Goal: Task Accomplishment & Management: Use online tool/utility

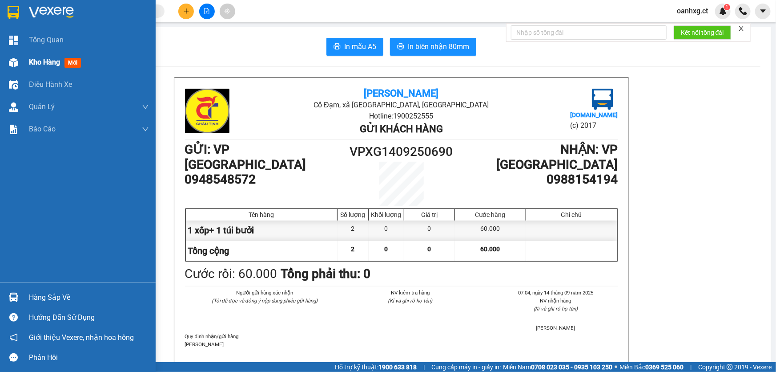
click at [35, 64] on span "Kho hàng" at bounding box center [44, 62] width 31 height 8
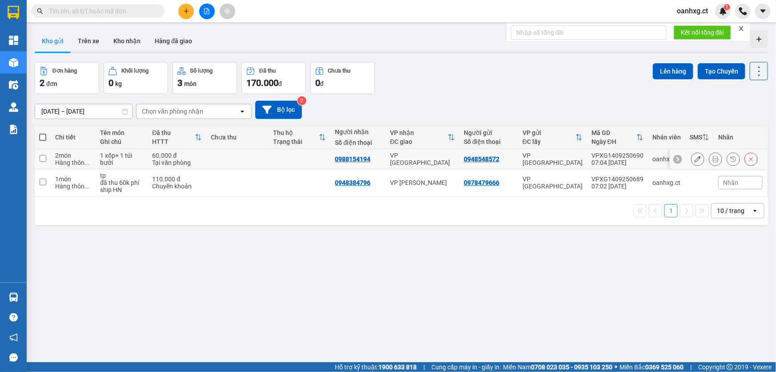
click at [43, 158] on input "checkbox" at bounding box center [43, 158] width 7 height 7
checkbox input "true"
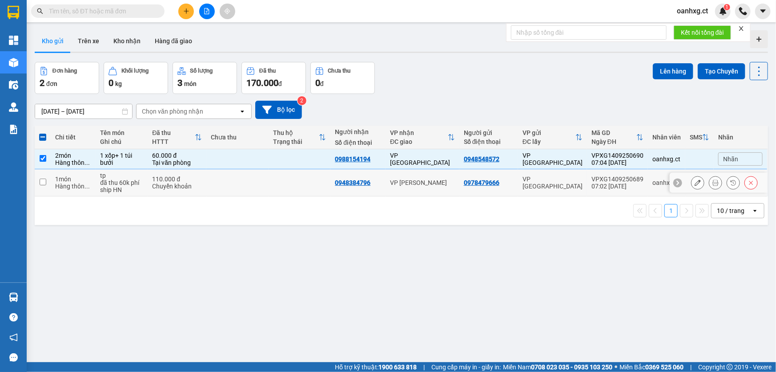
click at [41, 181] on input "checkbox" at bounding box center [43, 181] width 7 height 7
checkbox input "true"
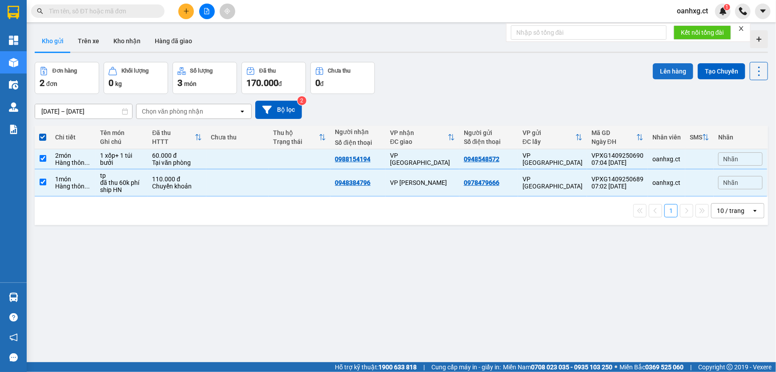
click at [670, 69] on button "Lên hàng" at bounding box center [673, 71] width 40 height 16
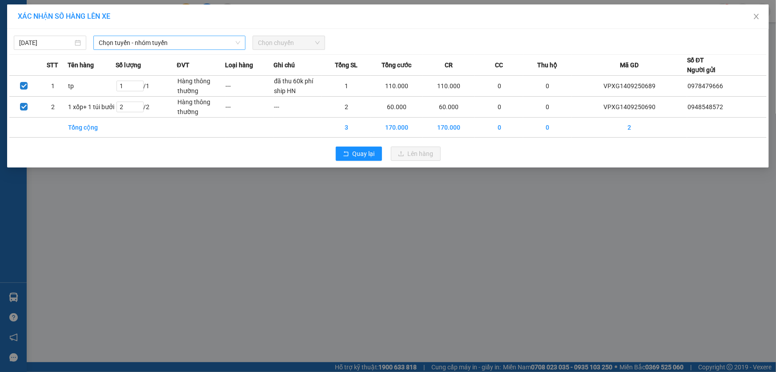
click at [118, 41] on span "Chọn tuyến - nhóm tuyến" at bounding box center [169, 42] width 141 height 13
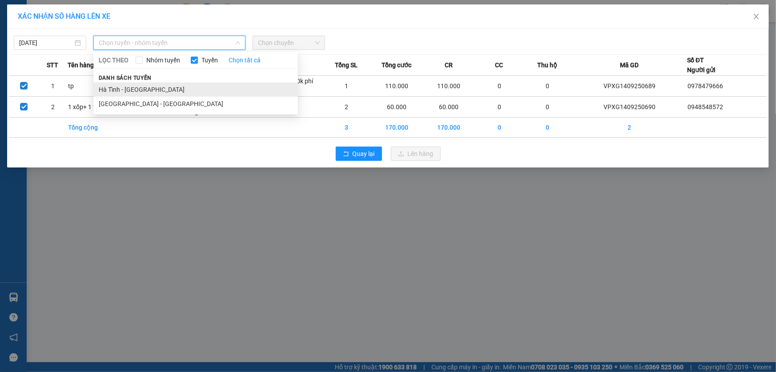
drag, startPoint x: 126, startPoint y: 90, endPoint x: 249, endPoint y: 47, distance: 130.6
click at [126, 89] on li "Hà Tĩnh - [GEOGRAPHIC_DATA]" at bounding box center [195, 89] width 205 height 14
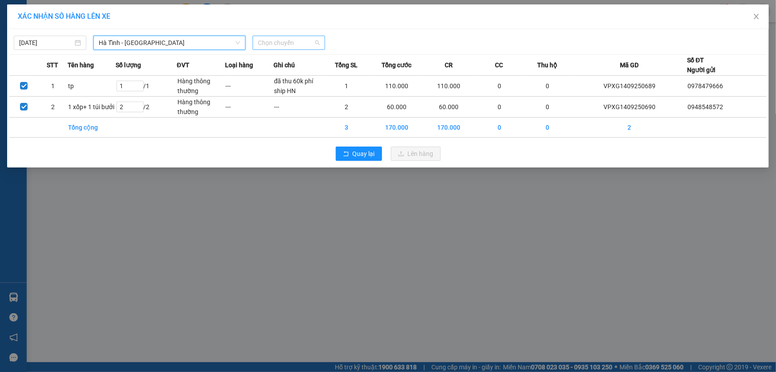
click at [299, 44] on span "Chọn chuyến" at bounding box center [289, 42] width 62 height 13
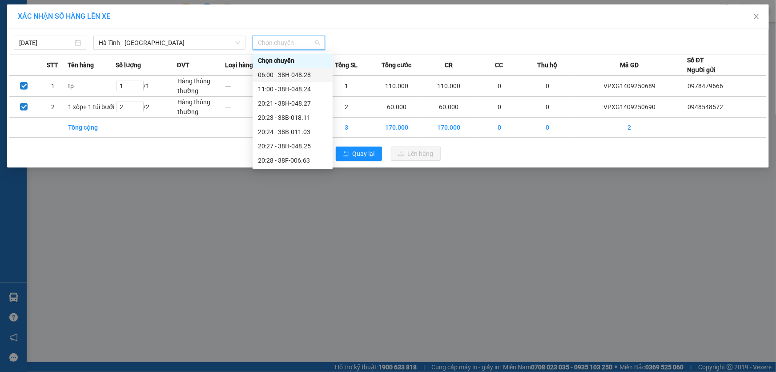
click at [294, 76] on div "06:00 - 38H-048.28" at bounding box center [292, 75] width 69 height 10
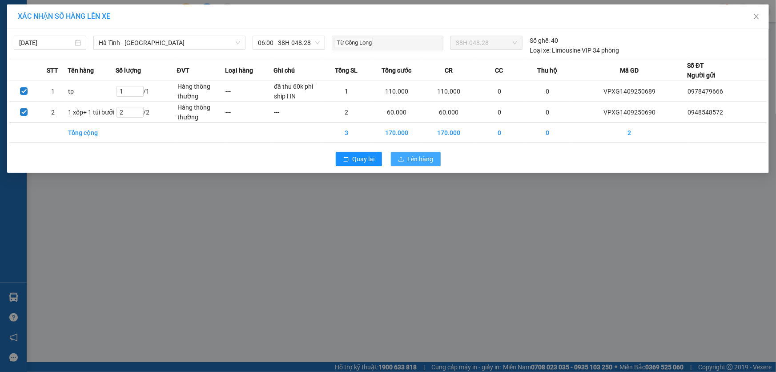
click at [425, 156] on span "Lên hàng" at bounding box center [421, 159] width 26 height 10
